Goal: Information Seeking & Learning: Check status

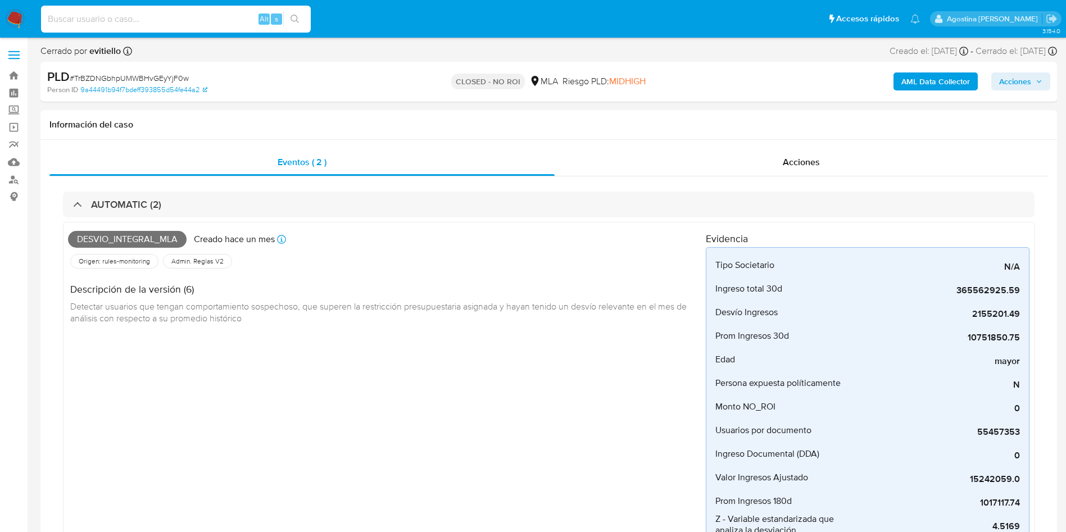
select select "10"
type input "230560310"
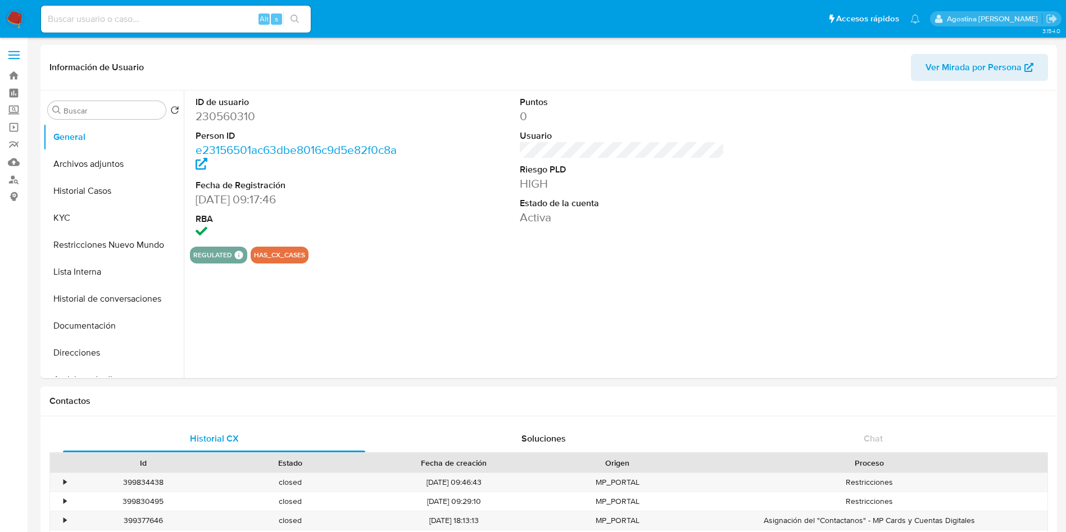
select select "10"
click at [103, 160] on button "Archivos adjuntos" at bounding box center [109, 164] width 132 height 27
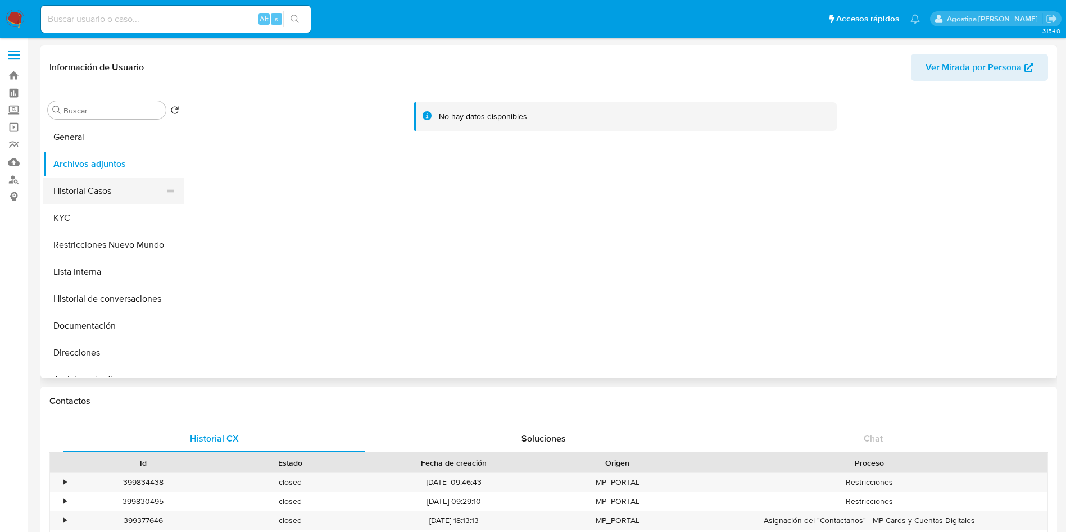
click at [118, 179] on button "Historial Casos" at bounding box center [109, 191] width 132 height 27
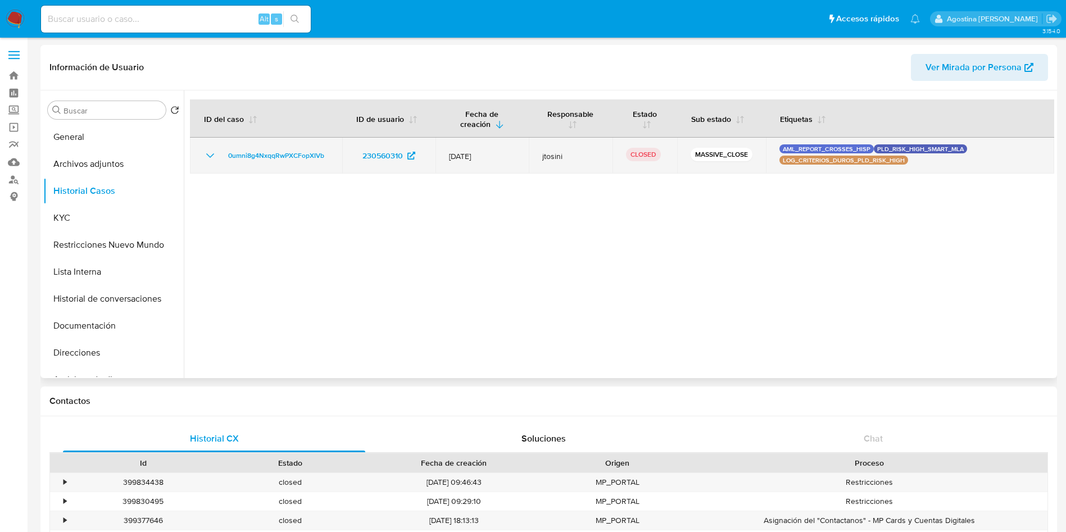
click at [207, 154] on icon "Mostrar/Ocultar" at bounding box center [210, 155] width 8 height 4
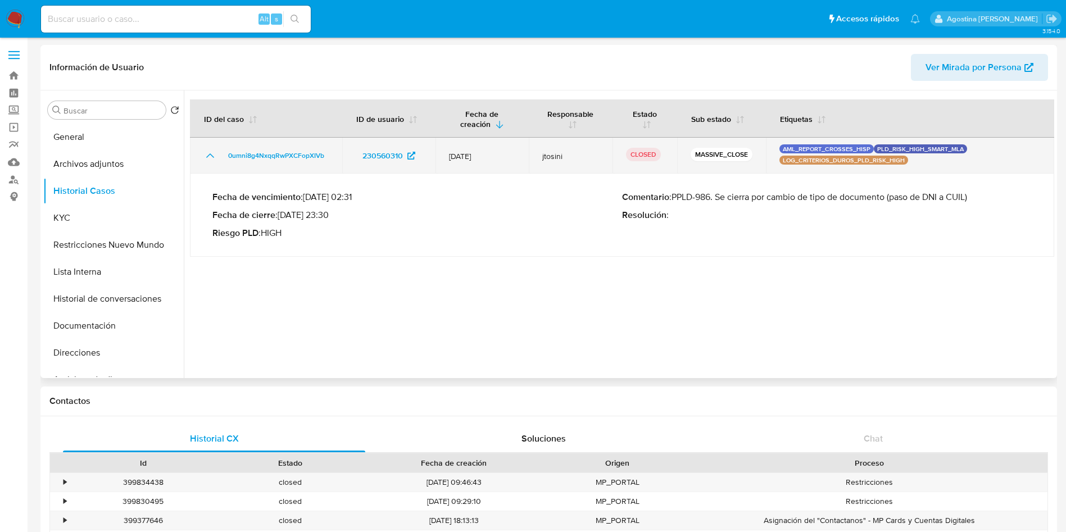
click at [207, 154] on icon "Mostrar/Ocultar" at bounding box center [209, 155] width 13 height 13
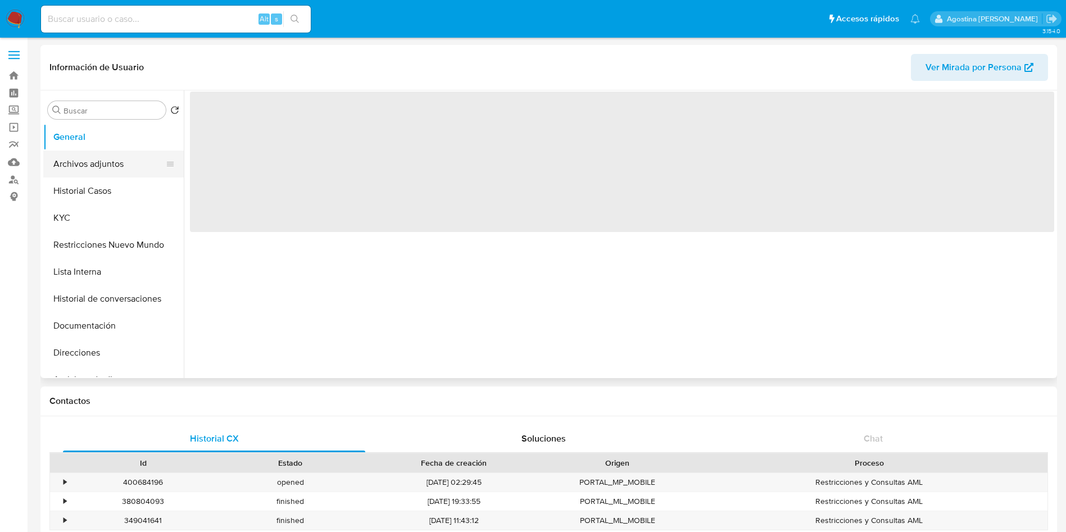
click at [114, 165] on button "Archivos adjuntos" at bounding box center [109, 164] width 132 height 27
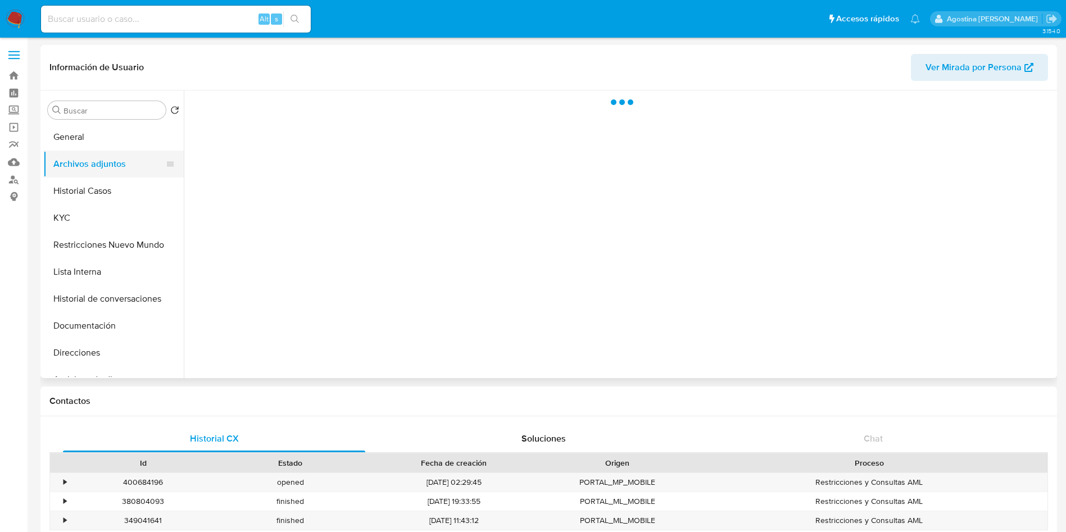
select select "10"
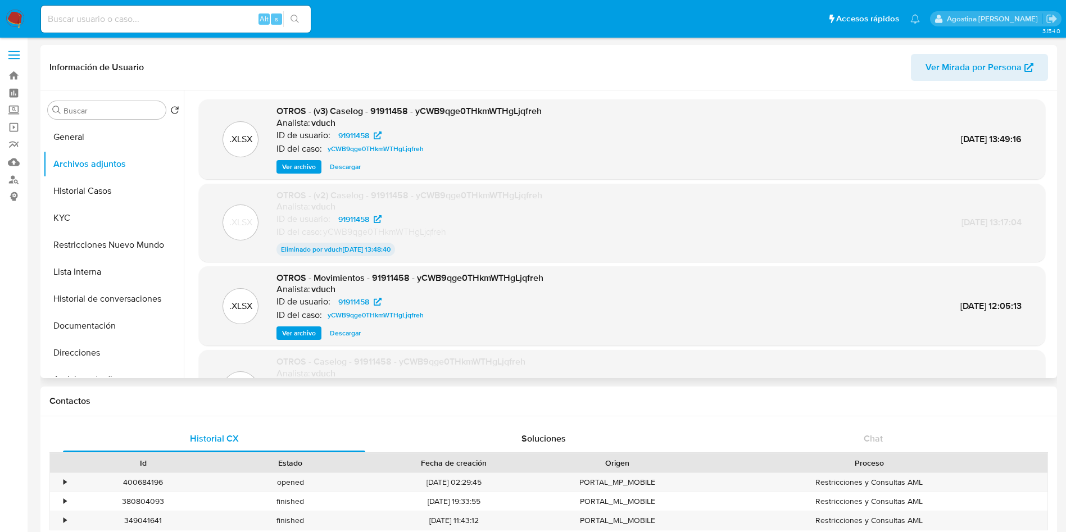
click at [288, 171] on span "Ver archivo" at bounding box center [299, 166] width 34 height 11
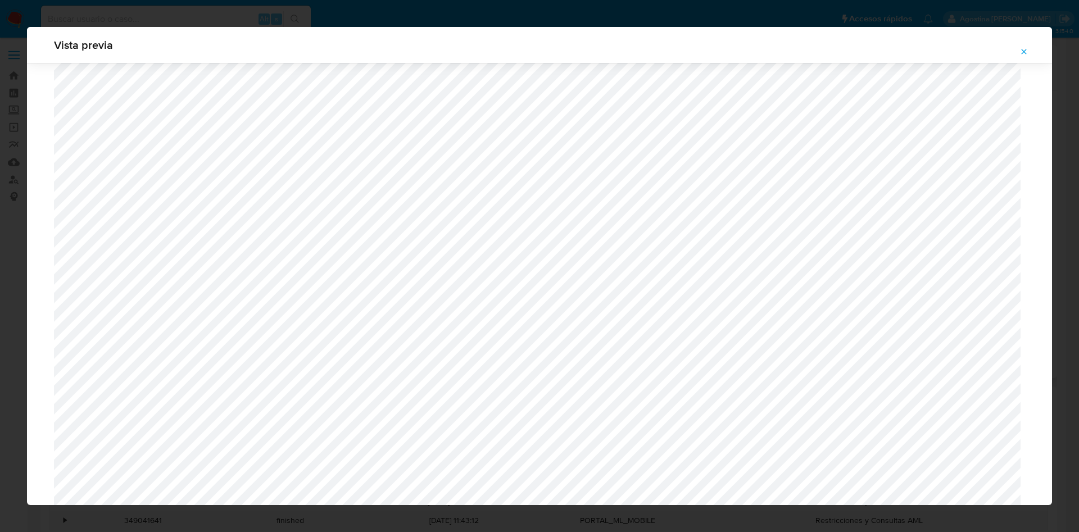
scroll to position [652, 0]
